Goal: Find specific page/section: Find specific page/section

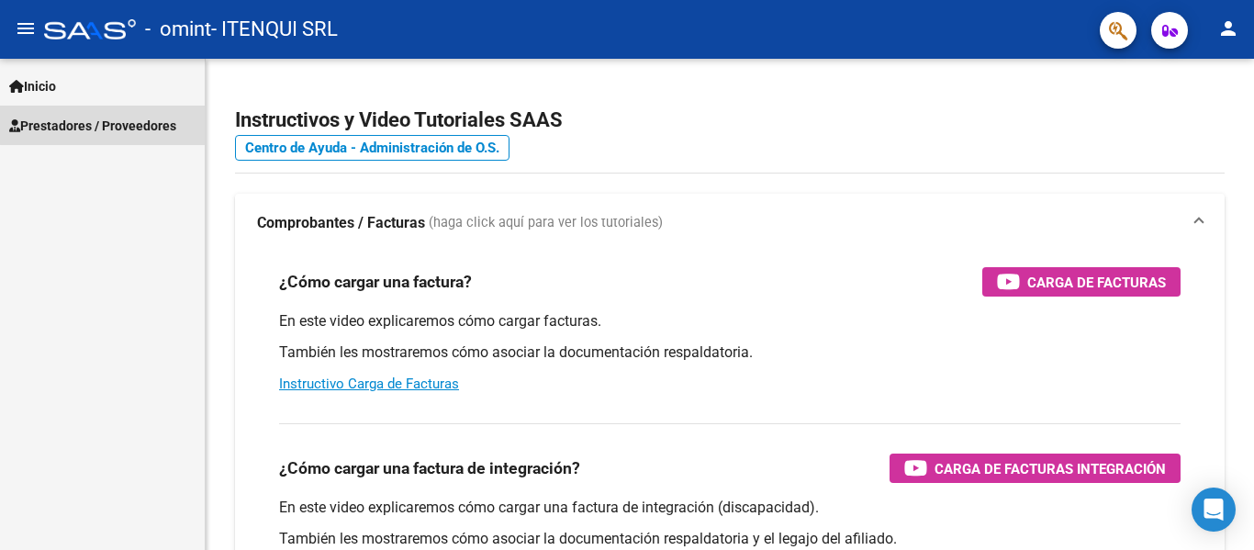
click at [113, 124] on span "Prestadores / Proveedores" at bounding box center [92, 126] width 167 height 20
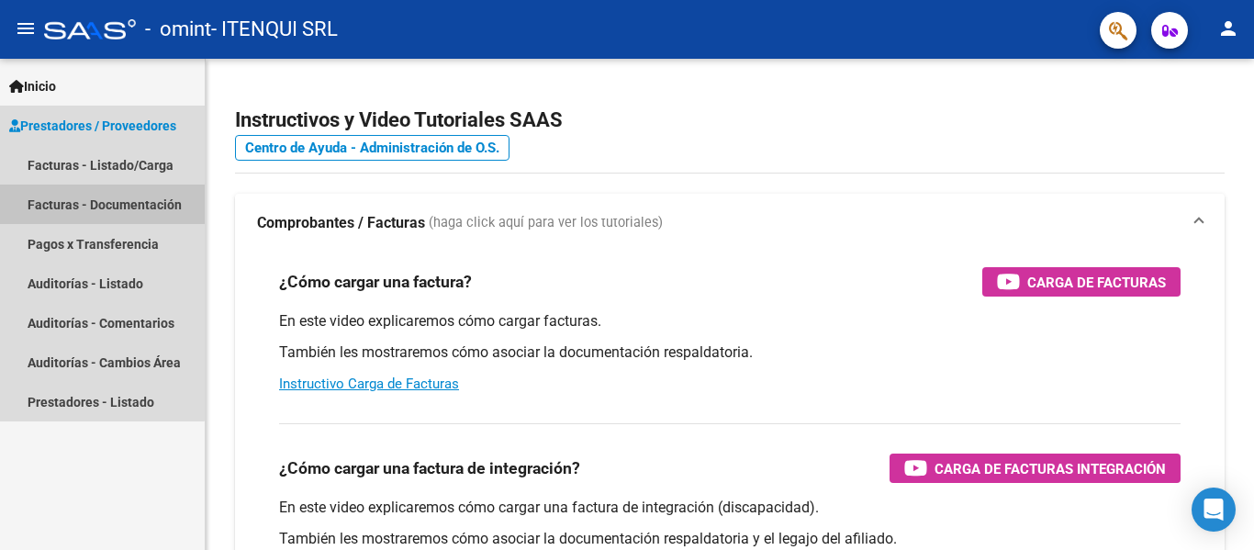
click at [91, 204] on link "Facturas - Documentación" at bounding box center [102, 204] width 205 height 39
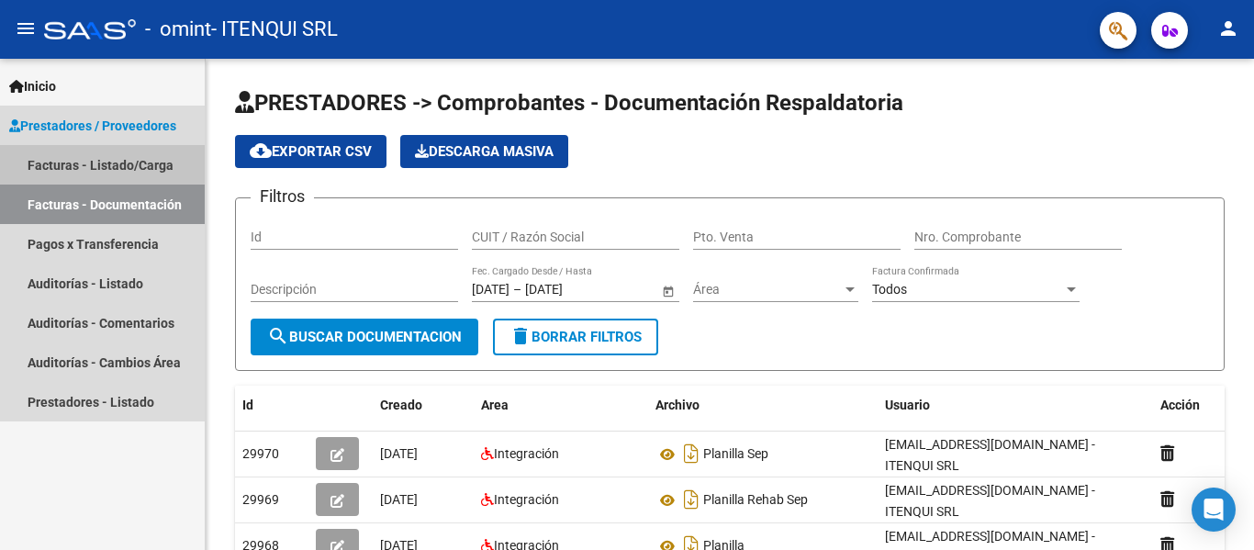
click at [109, 157] on link "Facturas - Listado/Carga" at bounding box center [102, 164] width 205 height 39
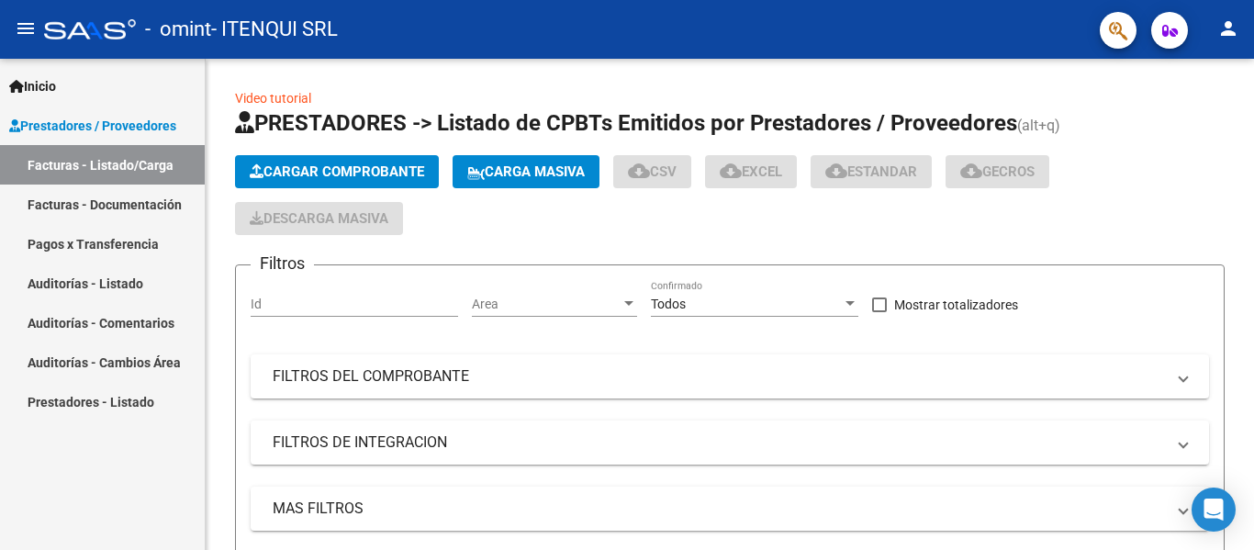
click at [124, 203] on link "Facturas - Documentación" at bounding box center [102, 204] width 205 height 39
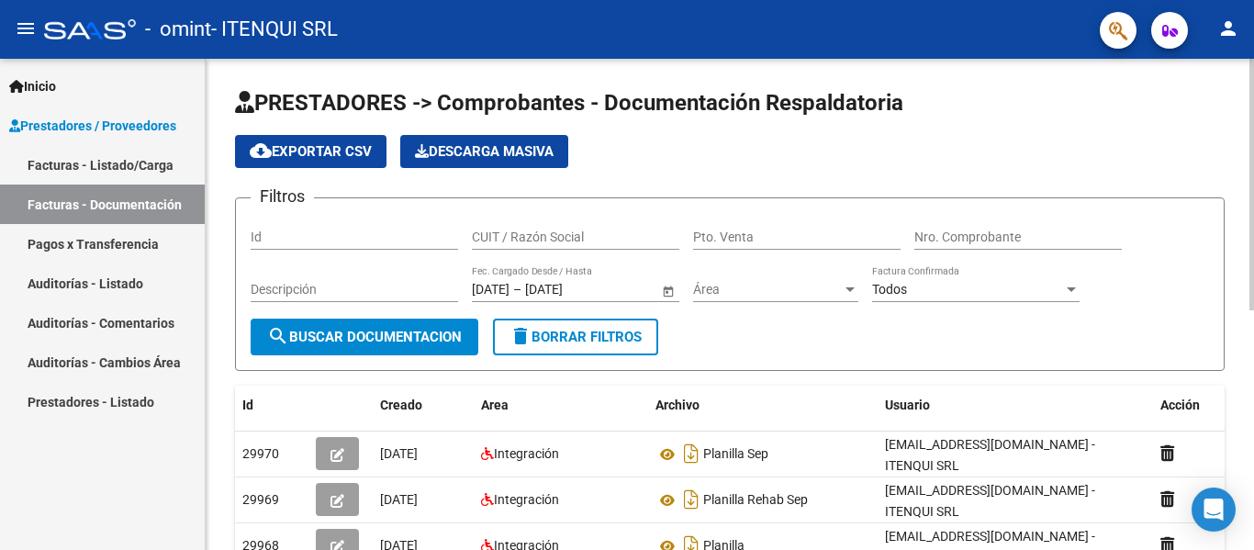
scroll to position [231, 0]
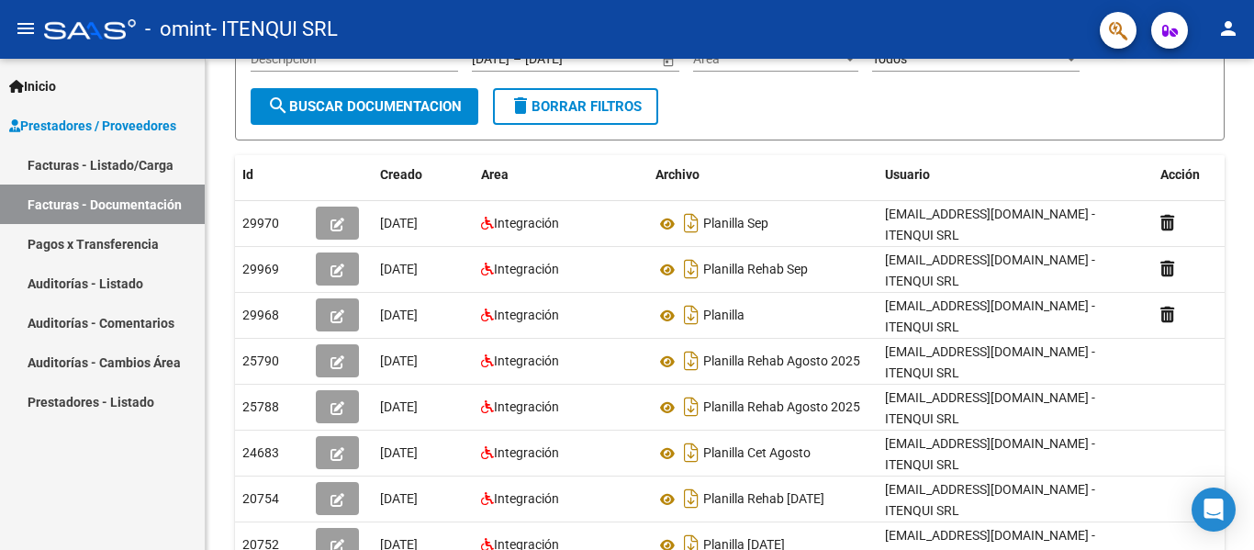
click at [84, 173] on link "Facturas - Listado/Carga" at bounding box center [102, 164] width 205 height 39
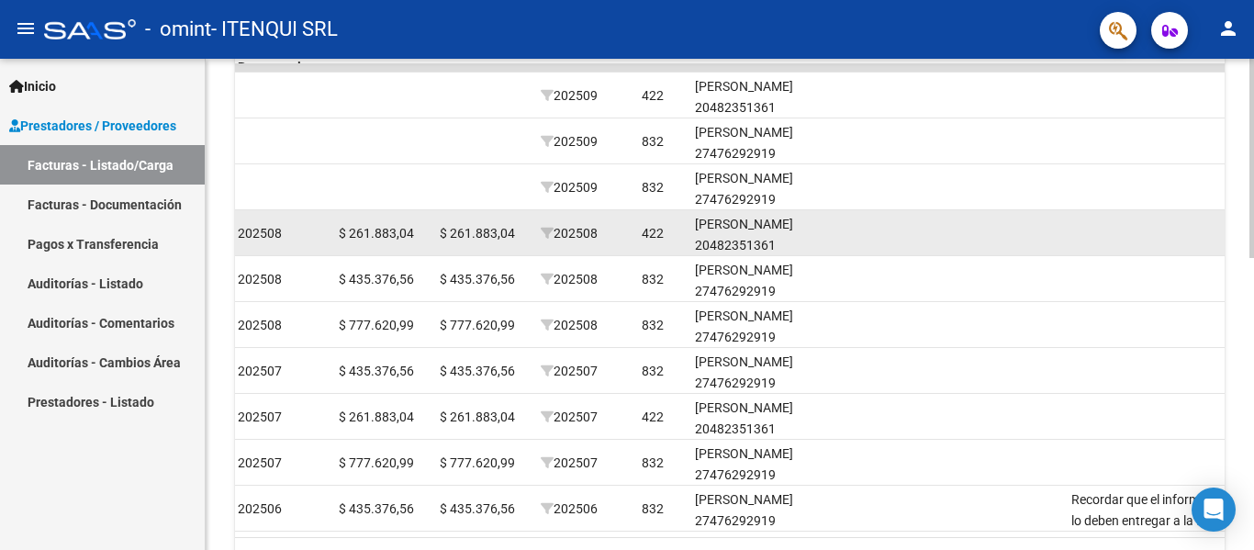
scroll to position [613, 0]
